Goal: Transaction & Acquisition: Purchase product/service

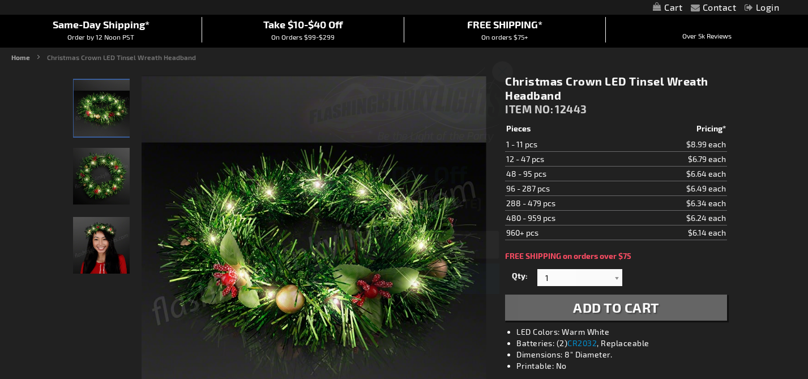
click at [503, 68] on circle "Close dialog" at bounding box center [501, 71] width 19 height 19
click at [616, 278] on div at bounding box center [616, 277] width 11 height 17
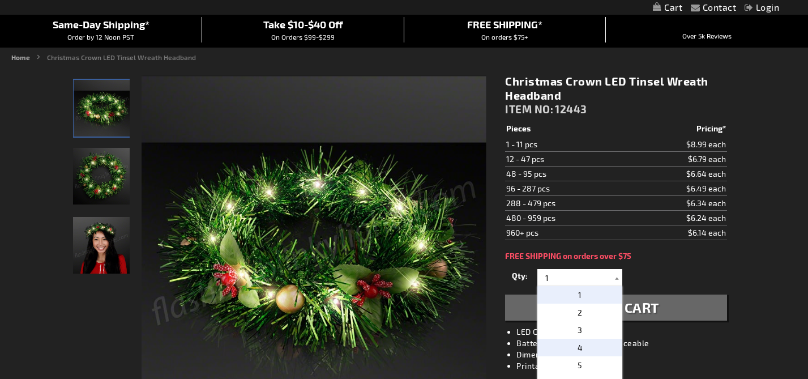
click at [568, 346] on p "4" at bounding box center [579, 347] width 85 height 18
type input "4"
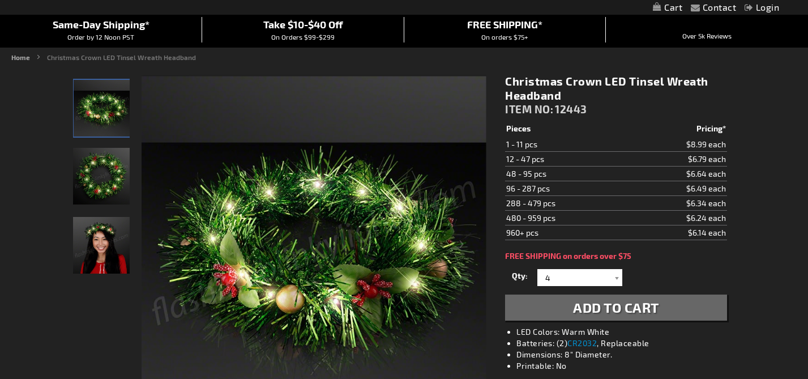
click at [582, 306] on span "Add to Cart" at bounding box center [616, 307] width 86 height 16
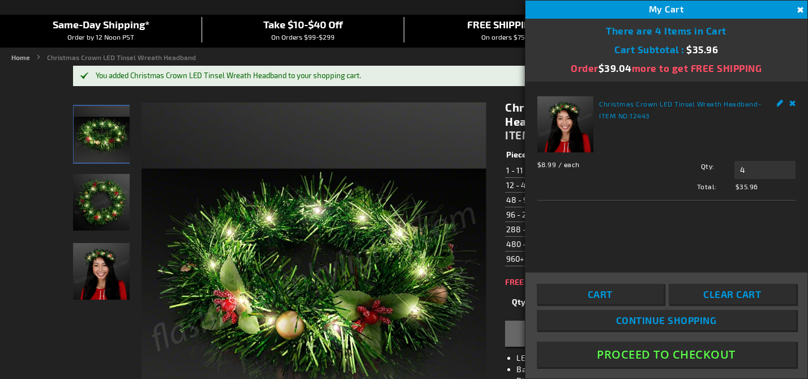
click at [613, 318] on link "Continue Shopping" at bounding box center [666, 320] width 259 height 20
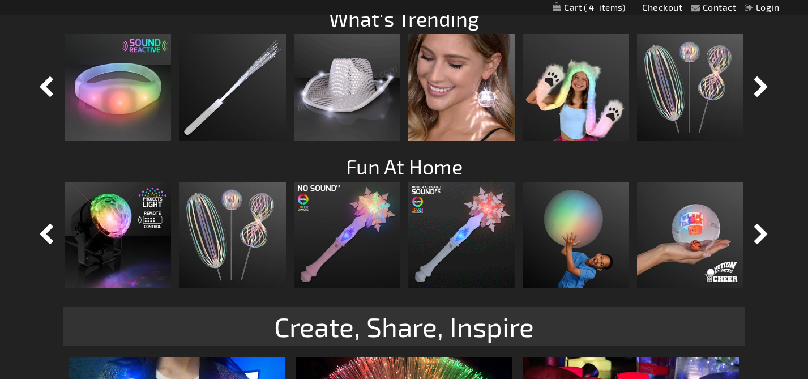
scroll to position [1038, 0]
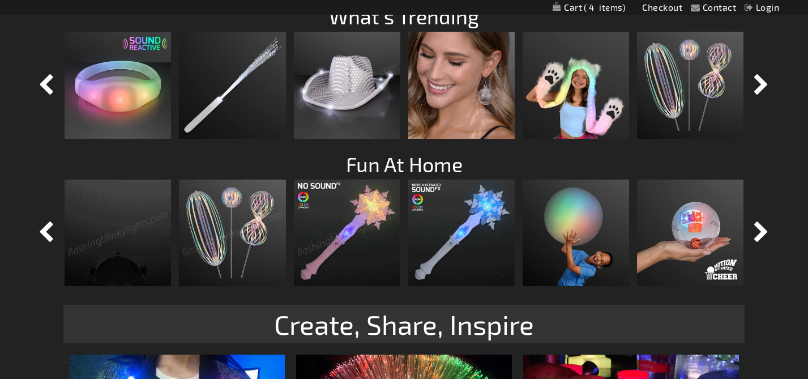
click at [461, 105] on img at bounding box center [461, 85] width 106 height 106
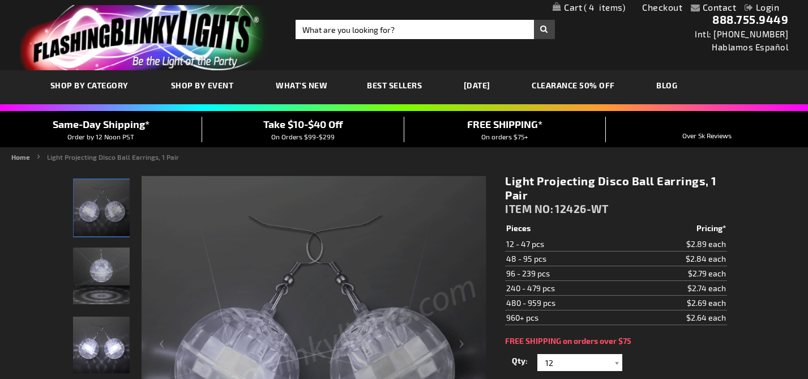
scroll to position [1, 0]
